Goal: Find specific page/section: Find specific page/section

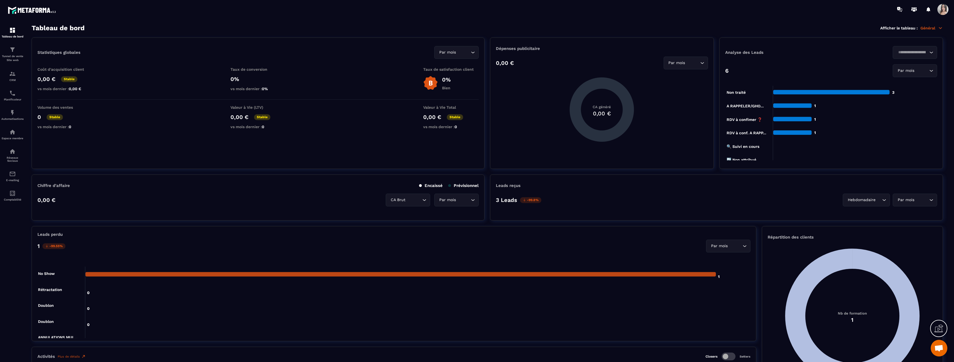
scroll to position [598, 0]
click at [12, 33] on img at bounding box center [12, 30] width 7 height 7
click at [19, 83] on link "CRM" at bounding box center [12, 75] width 22 height 19
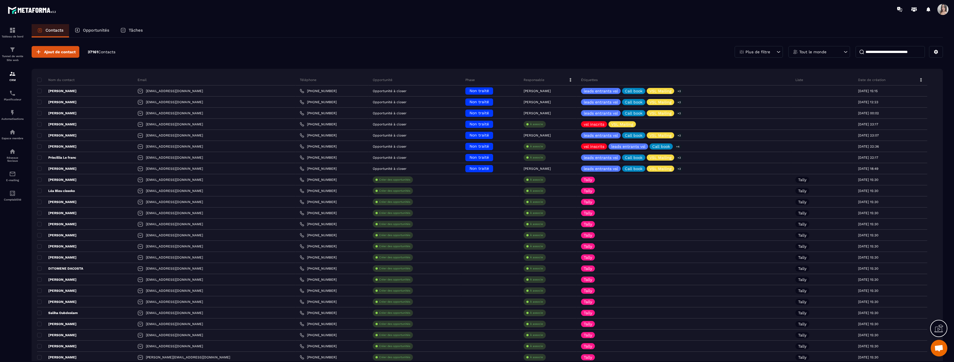
click at [871, 51] on input at bounding box center [889, 52] width 69 height 12
type input "*********"
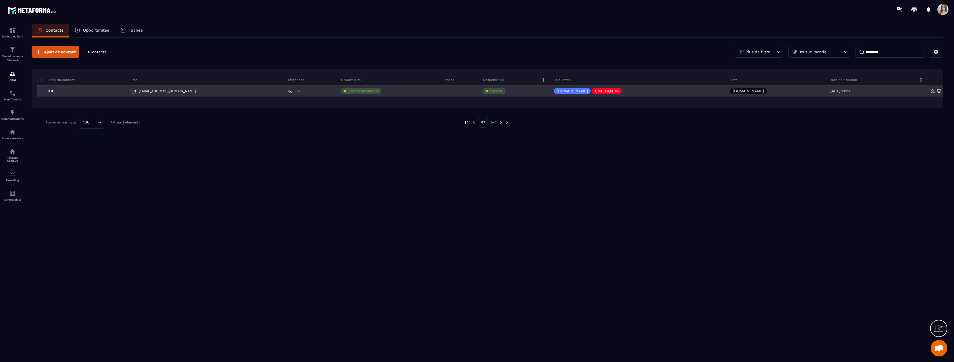
click at [161, 90] on div "[EMAIL_ADDRESS][DOMAIN_NAME]" at bounding box center [204, 90] width 157 height 11
click at [50, 91] on p "3 3" at bounding box center [45, 91] width 16 height 4
